Goal: Task Accomplishment & Management: Complete application form

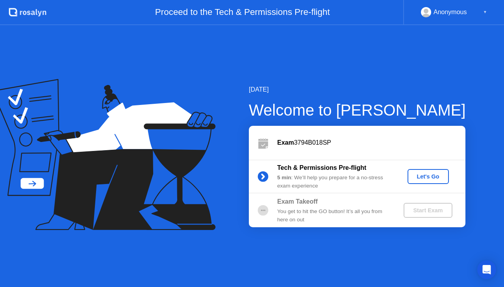
click at [428, 178] on div "Let's Go" at bounding box center [428, 177] width 35 height 6
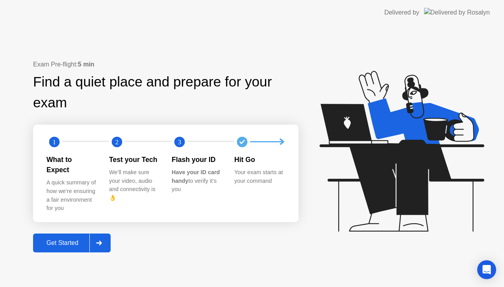
click at [78, 240] on div "Get Started" at bounding box center [62, 243] width 54 height 7
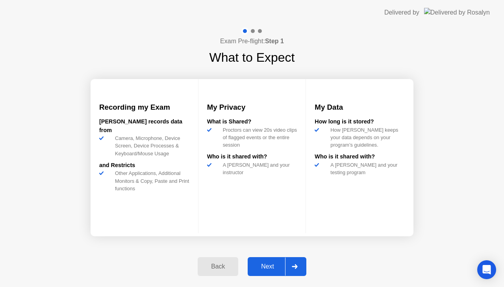
click at [247, 267] on div "Back Next" at bounding box center [252, 267] width 118 height 36
click at [262, 265] on div "Next" at bounding box center [267, 266] width 35 height 7
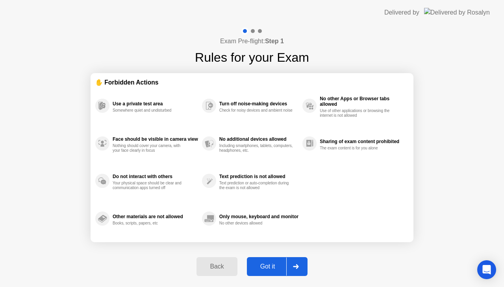
click at [219, 264] on div "Back" at bounding box center [217, 266] width 36 height 7
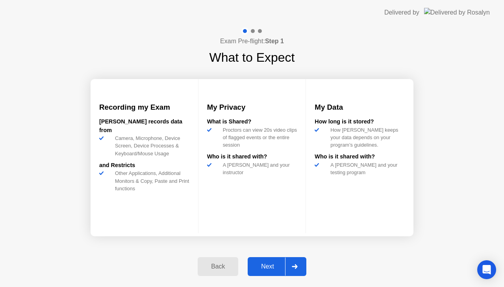
click at [271, 259] on button "Next" at bounding box center [277, 267] width 59 height 19
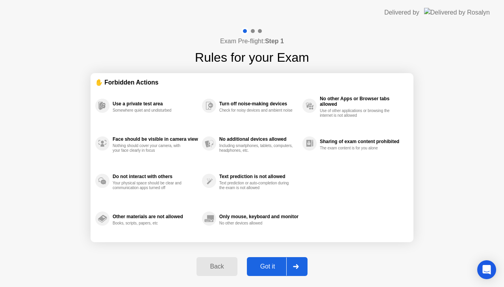
click at [278, 260] on button "Got it" at bounding box center [277, 267] width 61 height 19
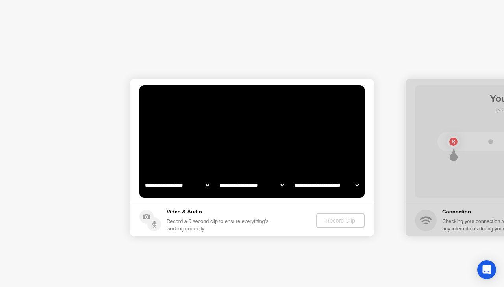
select select "**********"
select select "*******"
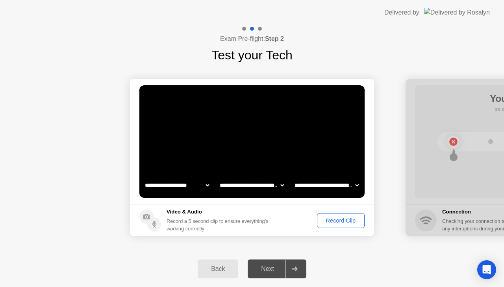
click at [329, 223] on div "Record Clip" at bounding box center [341, 221] width 42 height 6
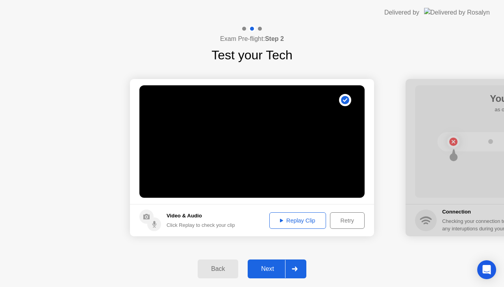
click at [342, 226] on button "Retry" at bounding box center [347, 221] width 35 height 17
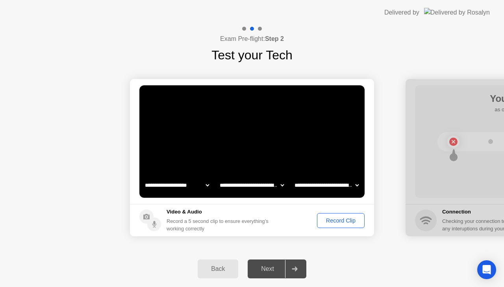
click at [333, 218] on div "Record Clip" at bounding box center [341, 221] width 42 height 6
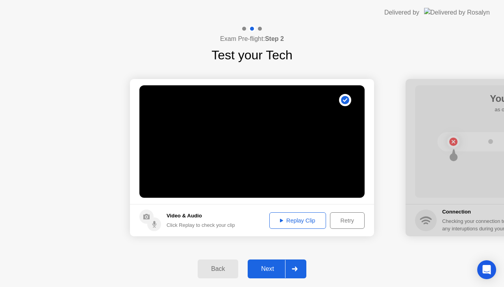
click at [309, 223] on div "Replay Clip" at bounding box center [297, 221] width 51 height 6
click at [278, 271] on div "Next" at bounding box center [267, 269] width 35 height 7
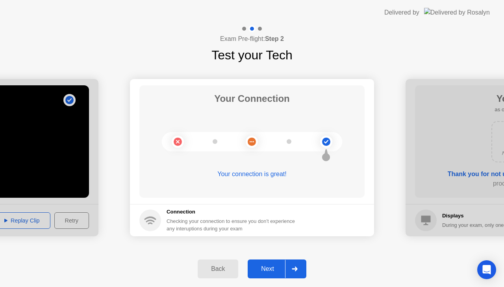
click at [277, 271] on div "Next" at bounding box center [267, 269] width 35 height 7
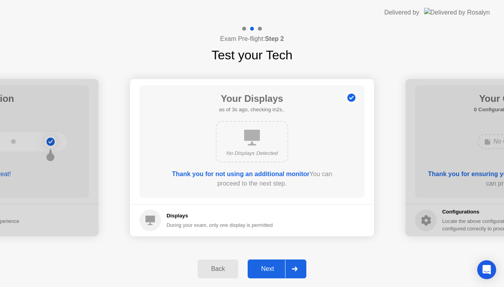
click at [248, 146] on div "No Displays Detected" at bounding box center [252, 141] width 72 height 41
click at [250, 180] on div "Thank you for not using an additional monitor You can proceed to the next step." at bounding box center [252, 179] width 180 height 19
click at [274, 267] on div "Next" at bounding box center [267, 269] width 35 height 7
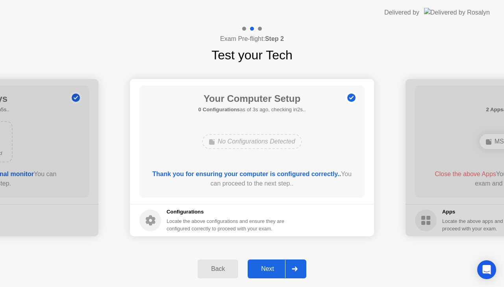
click at [276, 263] on button "Next" at bounding box center [277, 269] width 59 height 19
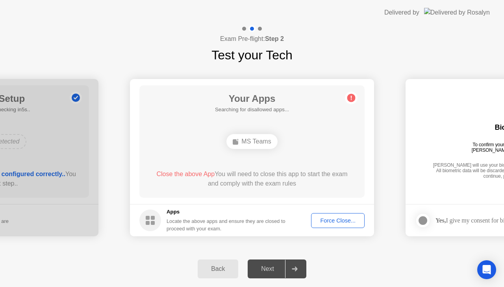
click at [274, 145] on div "MS Teams" at bounding box center [251, 141] width 51 height 15
click at [336, 224] on div "Force Close..." at bounding box center [338, 221] width 48 height 6
drag, startPoint x: 264, startPoint y: 190, endPoint x: 267, endPoint y: 194, distance: 5.0
click at [240, 137] on div "MS Teams" at bounding box center [251, 141] width 51 height 15
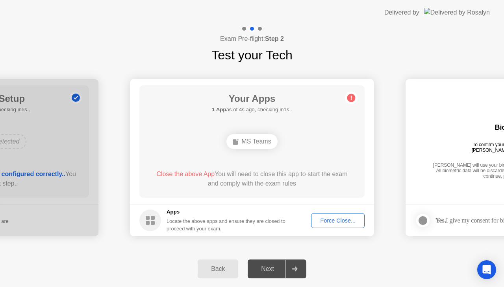
click at [336, 218] on div "Force Close..." at bounding box center [338, 221] width 48 height 6
click at [326, 218] on div "Force Close..." at bounding box center [338, 221] width 48 height 6
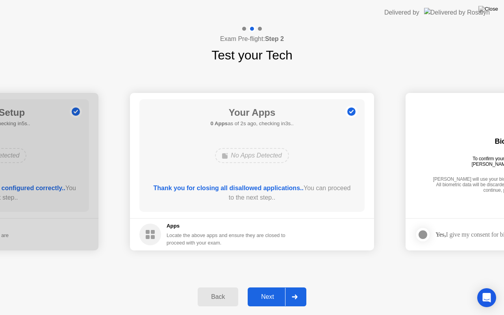
click at [276, 287] on div "Next" at bounding box center [267, 296] width 35 height 7
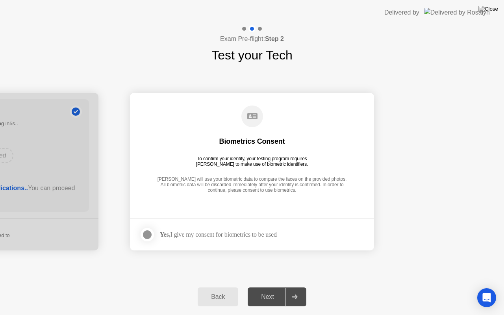
click at [143, 236] on div at bounding box center [147, 234] width 9 height 9
click at [274, 287] on div "Next" at bounding box center [267, 296] width 35 height 7
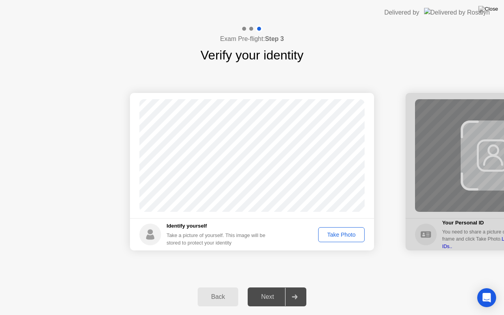
click at [331, 232] on div "Take Photo" at bounding box center [341, 235] width 41 height 6
click at [265, 287] on div "Next" at bounding box center [267, 296] width 35 height 7
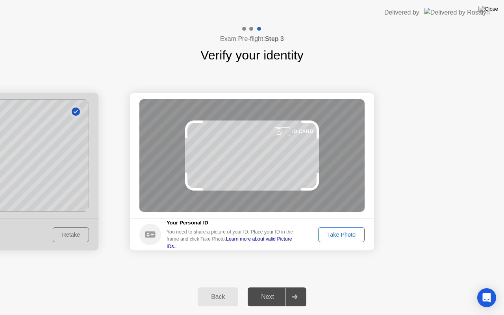
click at [348, 232] on div "Take Photo" at bounding box center [341, 235] width 41 height 6
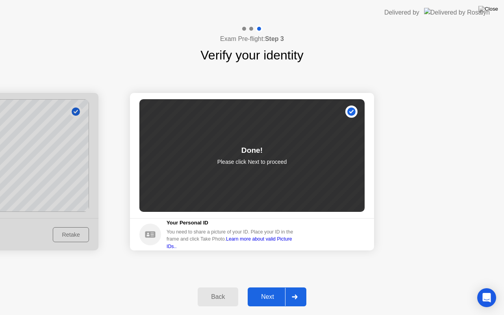
click at [272, 287] on div "Next" at bounding box center [267, 296] width 35 height 7
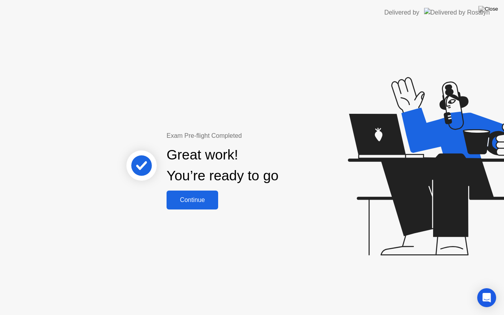
click at [200, 199] on div "Continue" at bounding box center [192, 200] width 47 height 7
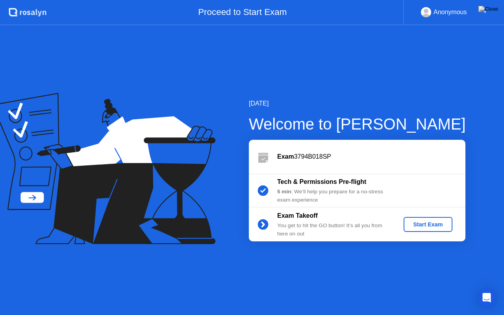
click at [425, 224] on div "Start Exam" at bounding box center [428, 224] width 42 height 6
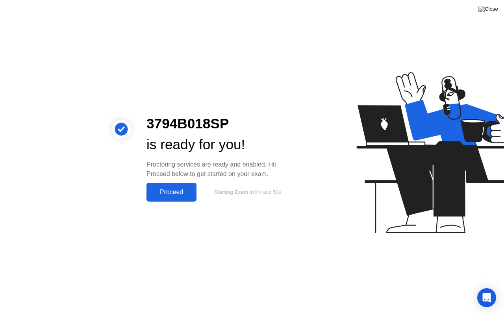
click at [211, 188] on icon at bounding box center [207, 191] width 9 height 9
click at [153, 196] on div "Proceed" at bounding box center [171, 192] width 45 height 7
